Goal: Communication & Community: Participate in discussion

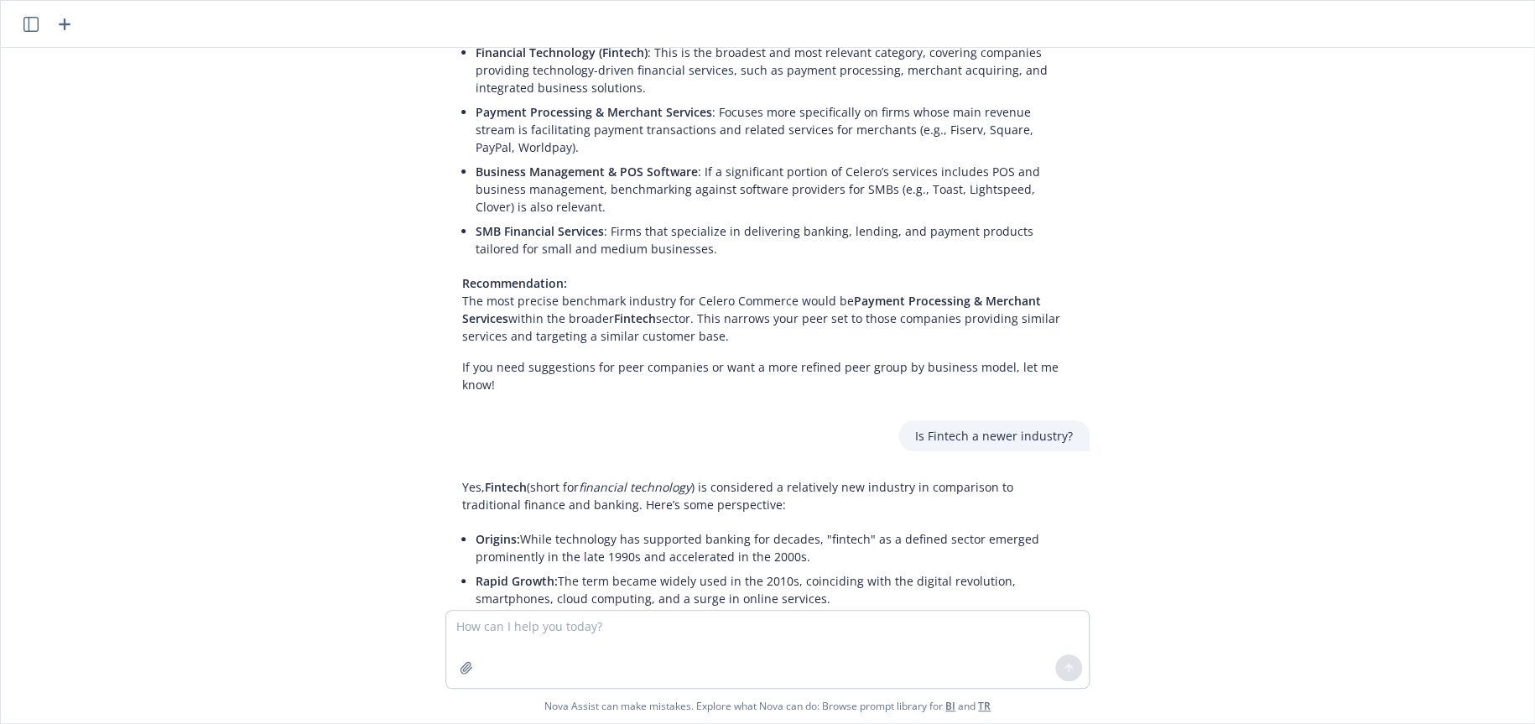
scroll to position [393, 0]
